Goal: Check status

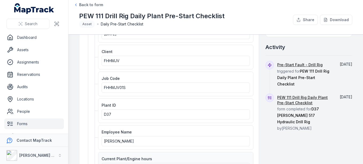
scroll to position [53, 0]
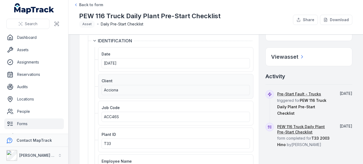
scroll to position [80, 0]
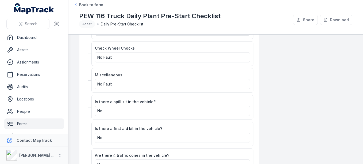
scroll to position [909, 0]
